Goal: Find specific page/section: Find specific page/section

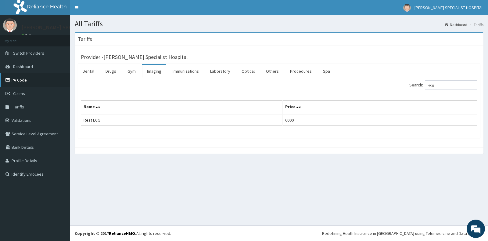
click at [25, 79] on link "PA Code" at bounding box center [35, 79] width 70 height 13
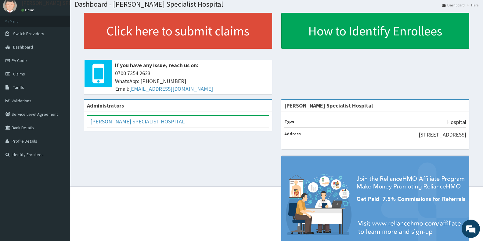
scroll to position [30, 0]
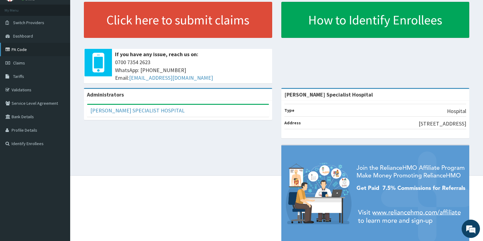
click at [37, 45] on link "PA Code" at bounding box center [35, 49] width 70 height 13
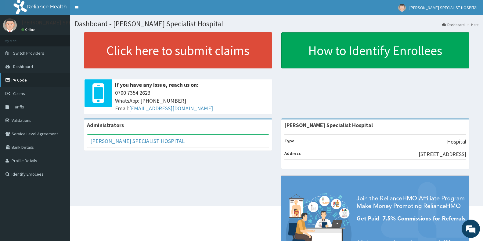
click at [17, 79] on link "PA Code" at bounding box center [35, 79] width 70 height 13
